Goal: Information Seeking & Learning: Learn about a topic

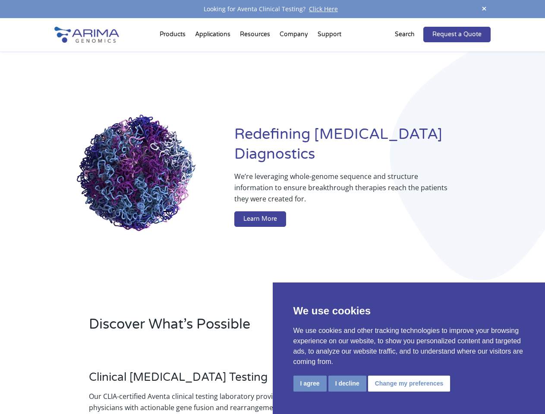
click at [310, 384] on button "I agree" at bounding box center [309, 384] width 33 height 16
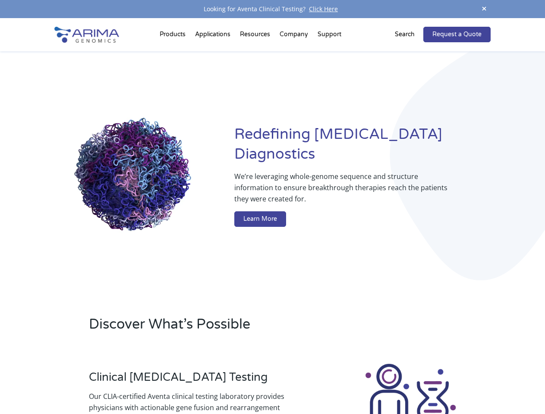
click at [347, 384] on div at bounding box center [411, 411] width 160 height 96
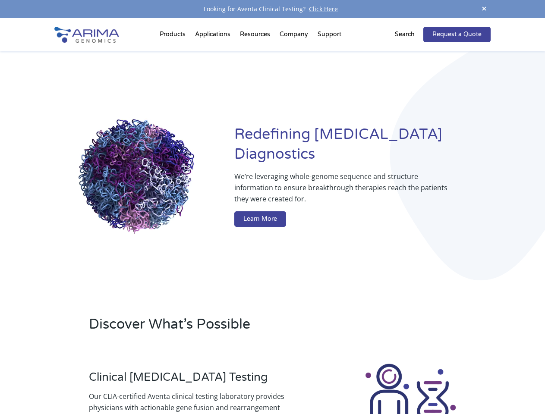
click at [408, 384] on img at bounding box center [411, 411] width 96 height 96
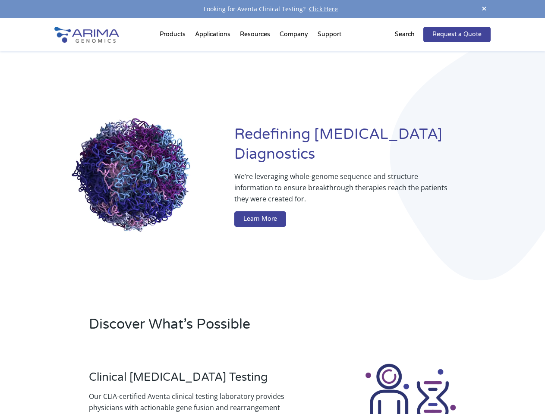
click at [484, 9] on span at bounding box center [484, 9] width 13 height 12
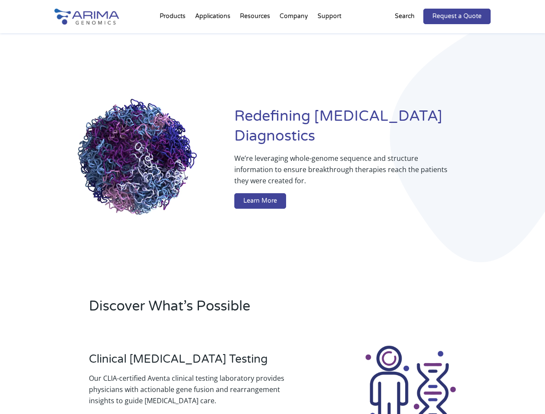
click at [174, 36] on div "Redefining [MEDICAL_DATA] Diagnostics We’re leveraging whole-genome sequence an…" at bounding box center [272, 159] width 436 height 253
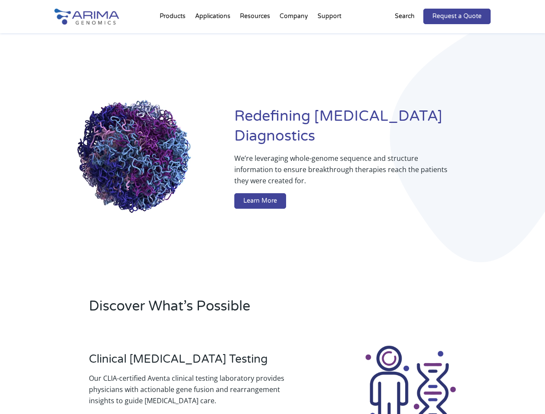
click at [256, 36] on div "Redefining [MEDICAL_DATA] Diagnostics We’re leveraging whole-genome sequence an…" at bounding box center [272, 159] width 436 height 253
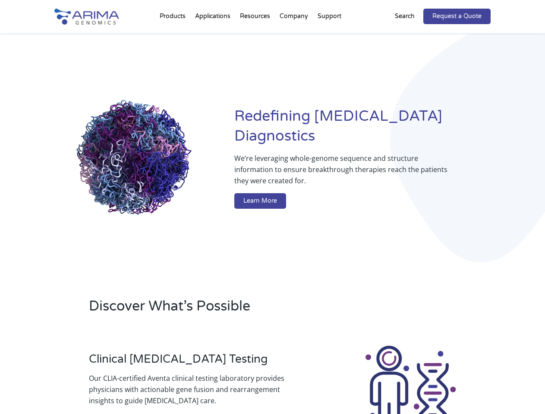
click at [294, 36] on div "Redefining [MEDICAL_DATA] Diagnostics We’re leveraging whole-genome sequence an…" at bounding box center [272, 159] width 436 height 253
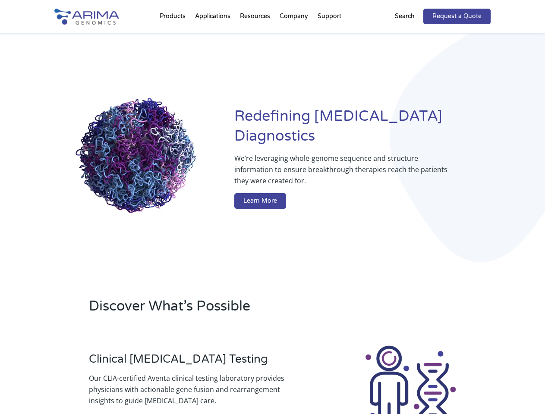
click at [329, 36] on div "Redefining [MEDICAL_DATA] Diagnostics We’re leveraging whole-genome sequence an…" at bounding box center [272, 159] width 436 height 253
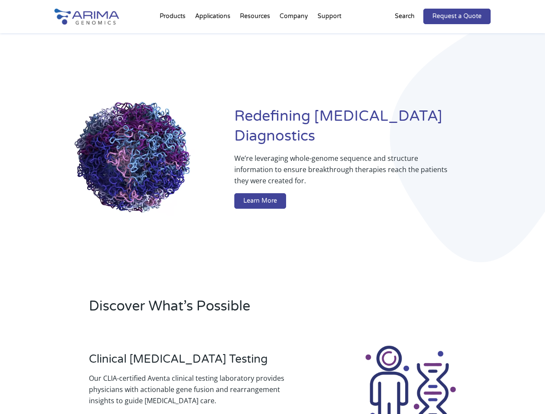
click at [410, 35] on div "Redefining [MEDICAL_DATA] Diagnostics We’re leveraging whole-genome sequence an…" at bounding box center [272, 159] width 436 height 253
